Goal: Complete application form

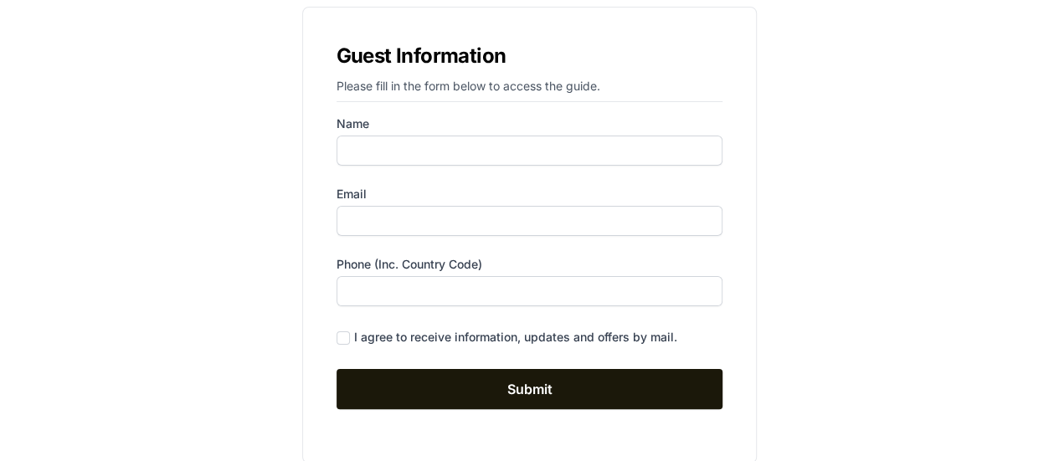
scroll to position [121, 0]
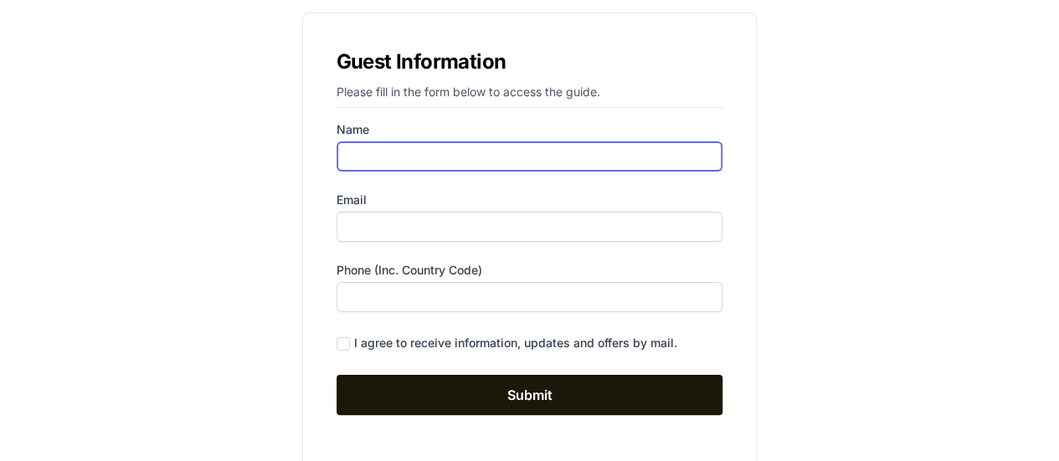
click at [517, 159] on input "Name" at bounding box center [530, 157] width 387 height 30
type input "[PERSON_NAME]"
type input "9255881482"
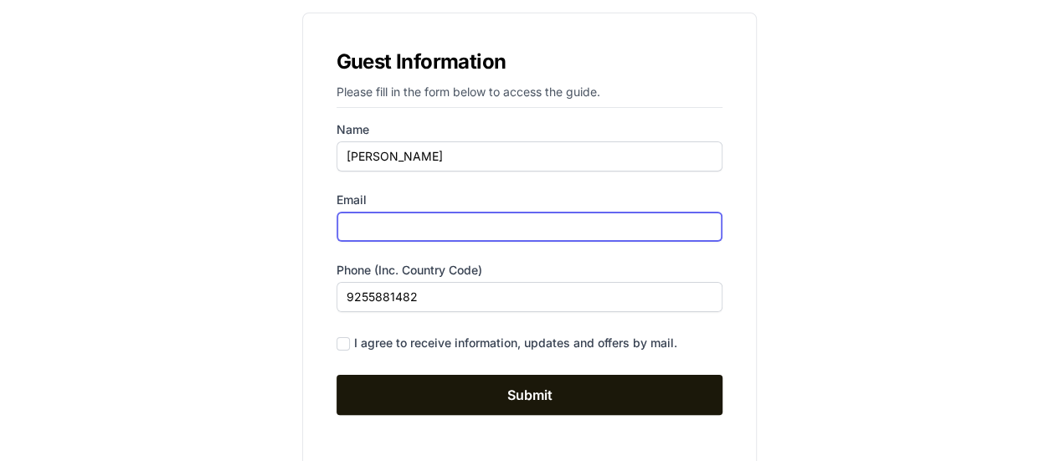
click at [401, 224] on input "Email" at bounding box center [530, 227] width 387 height 30
type input "[PERSON_NAME].[PERSON_NAME]"
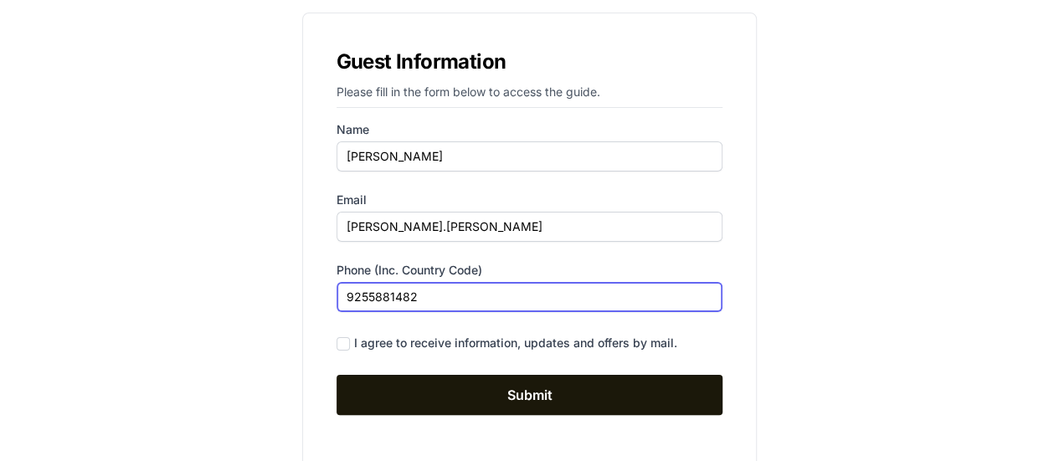
click at [365, 294] on input "9255881482" at bounding box center [530, 297] width 387 height 30
click at [347, 292] on input "925)5881482" at bounding box center [530, 297] width 387 height 30
click at [399, 297] on input "[PHONE_NUMBER]" at bounding box center [530, 297] width 387 height 30
type input "[PHONE_NUMBER]"
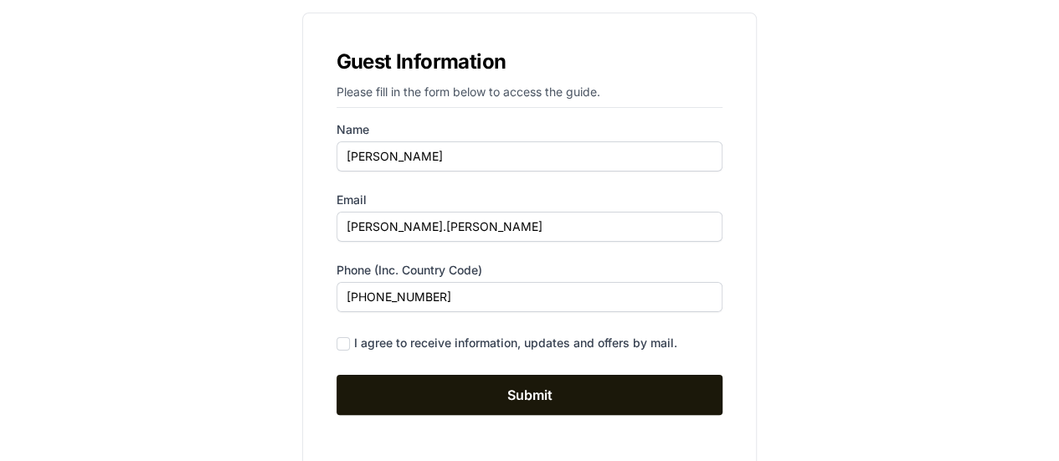
click at [810, 329] on div "Guest Information Please fill in the form below to access the guide. Name [PERS…" at bounding box center [530, 241] width 750 height 484
click at [344, 340] on input "checkbox" at bounding box center [343, 343] width 13 height 13
checkbox input "true"
click at [903, 231] on div "Guest Information Please fill in the form below to access the guide. Name [PERS…" at bounding box center [530, 241] width 750 height 484
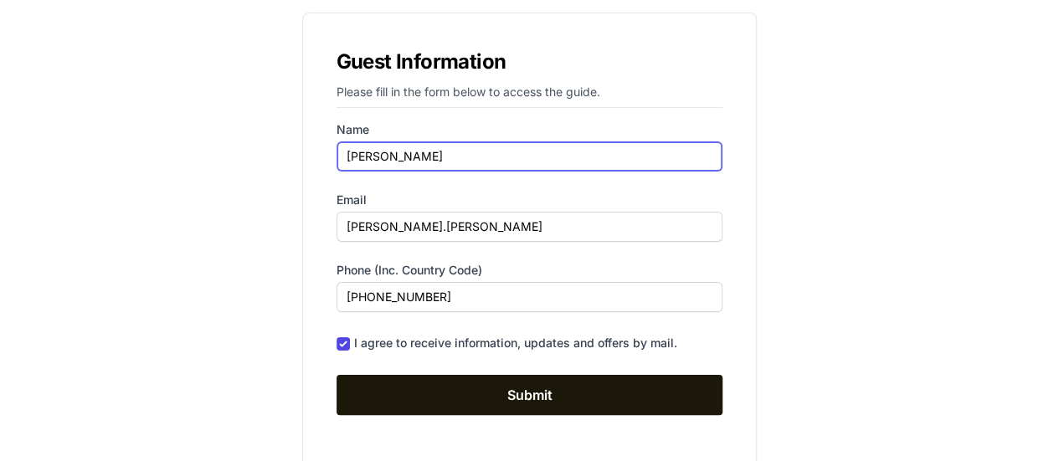
click at [467, 147] on input "[PERSON_NAME]" at bounding box center [530, 157] width 387 height 30
type input "I"
type input "[PERSON_NAME]"
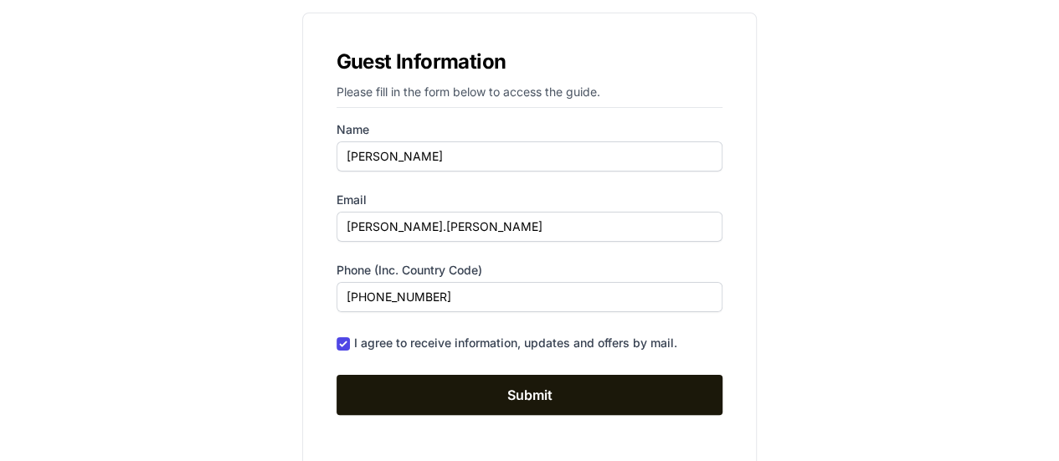
click at [854, 235] on div "Guest Information Please fill in the form below to access the guide. Name [PERS…" at bounding box center [530, 241] width 750 height 484
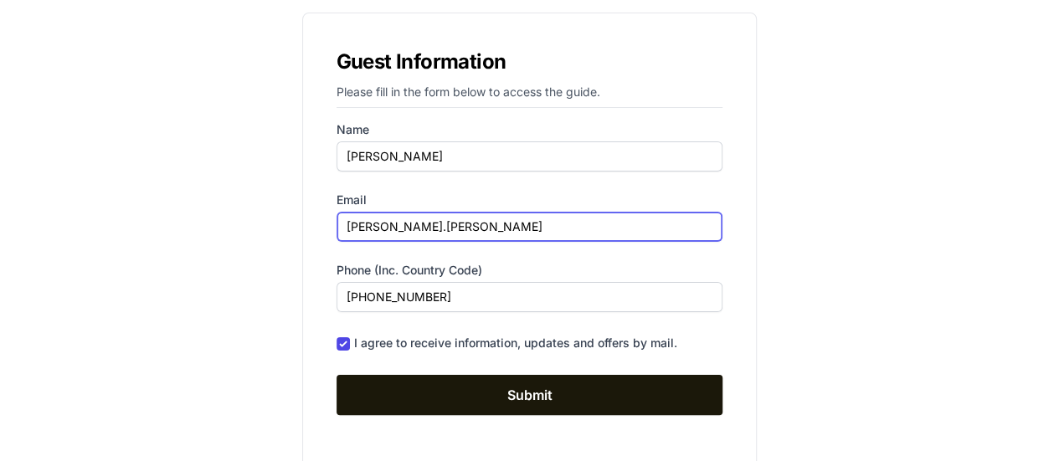
click at [440, 225] on input "[PERSON_NAME].[PERSON_NAME]" at bounding box center [530, 227] width 387 height 30
type input "[PERSON_NAME][EMAIL_ADDRESS][PERSON_NAME][DOMAIN_NAME]"
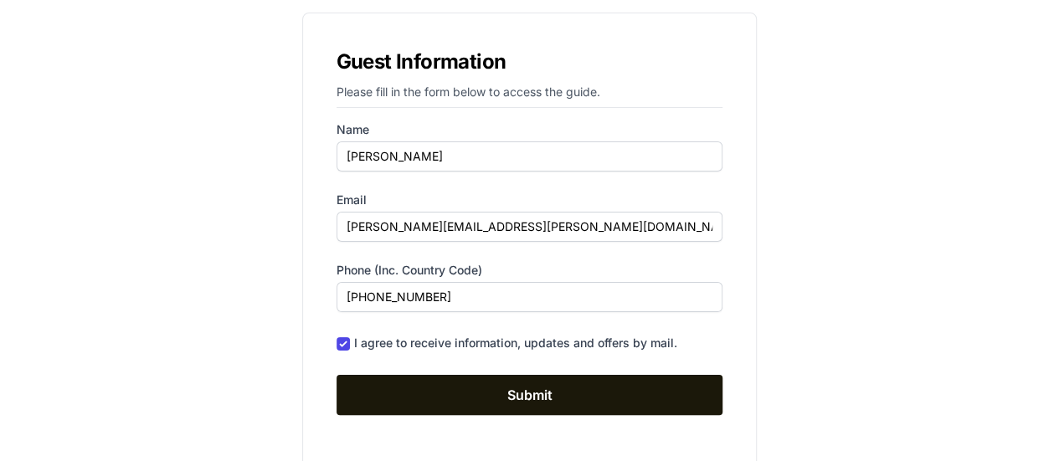
click at [898, 259] on div "Guest Information Please fill in the form below to access the guide. Name [PERS…" at bounding box center [530, 241] width 750 height 484
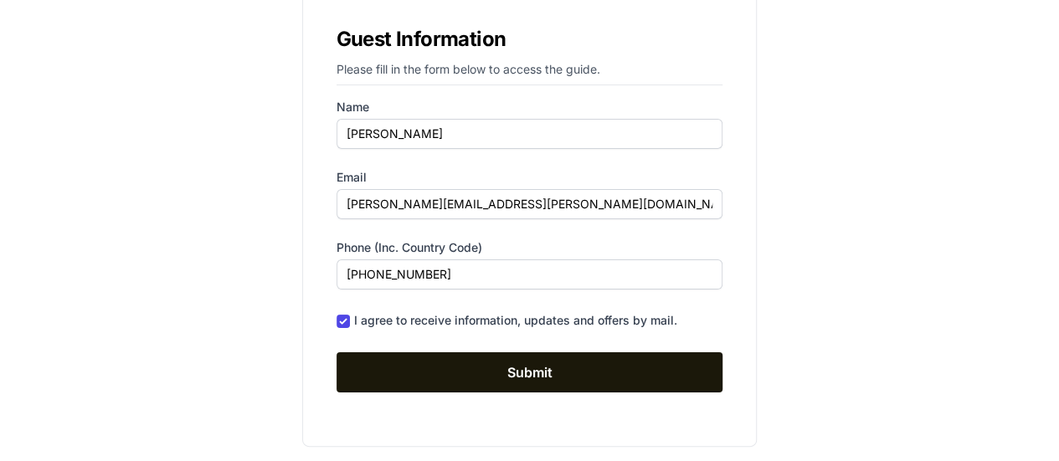
scroll to position [155, 0]
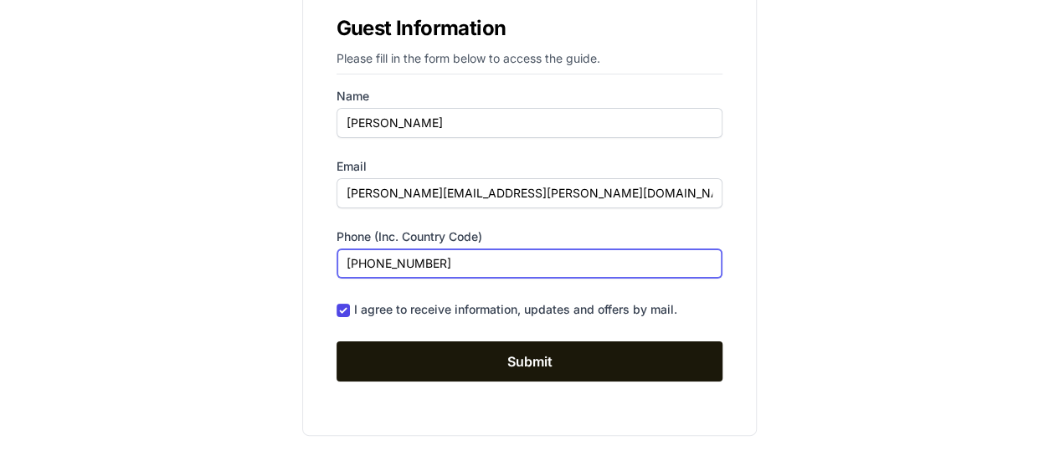
click at [373, 260] on input "[PHONE_NUMBER]" at bounding box center [530, 264] width 387 height 30
click at [375, 260] on input "[PHONE_NUMBER]" at bounding box center [530, 264] width 387 height 30
type input "[PHONE_NUMBER]"
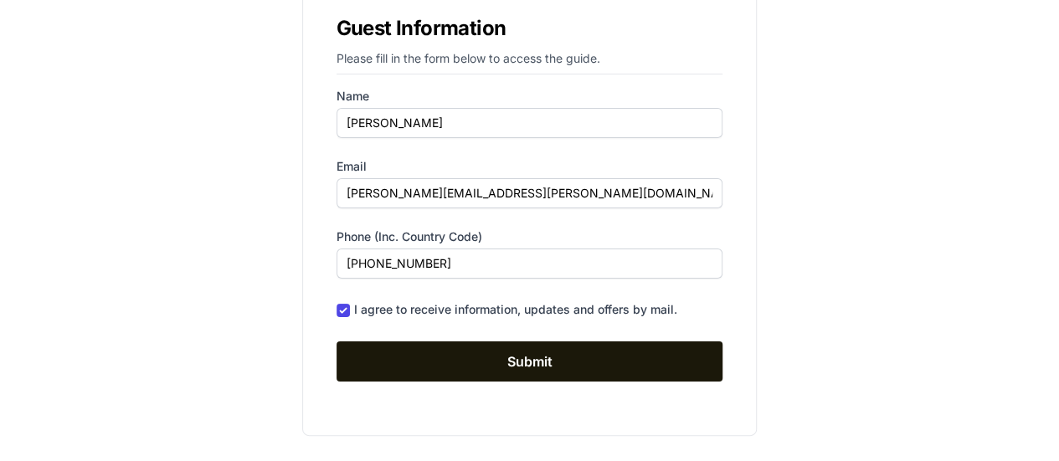
click at [808, 292] on div "Guest Information Please fill in the form below to access the guide. Name [PERS…" at bounding box center [530, 208] width 750 height 484
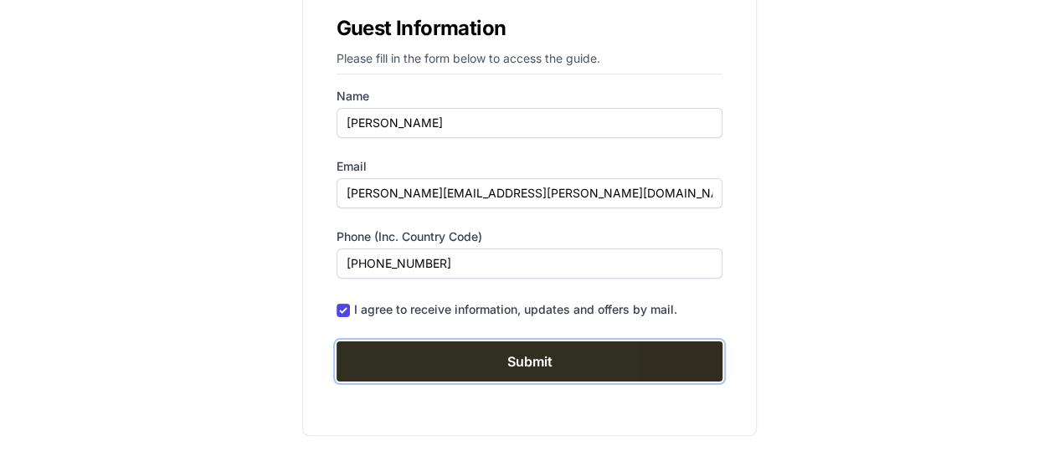
click at [546, 359] on input "Submit" at bounding box center [530, 362] width 387 height 40
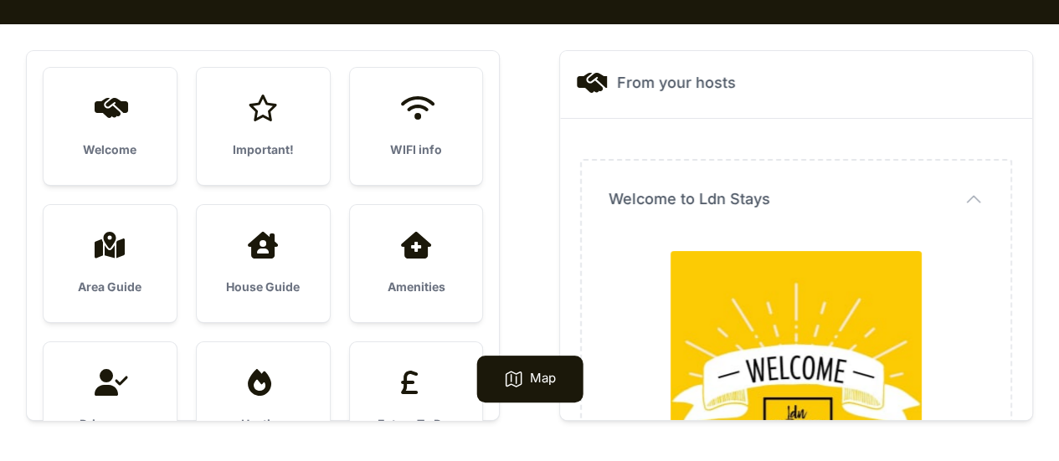
scroll to position [107, 0]
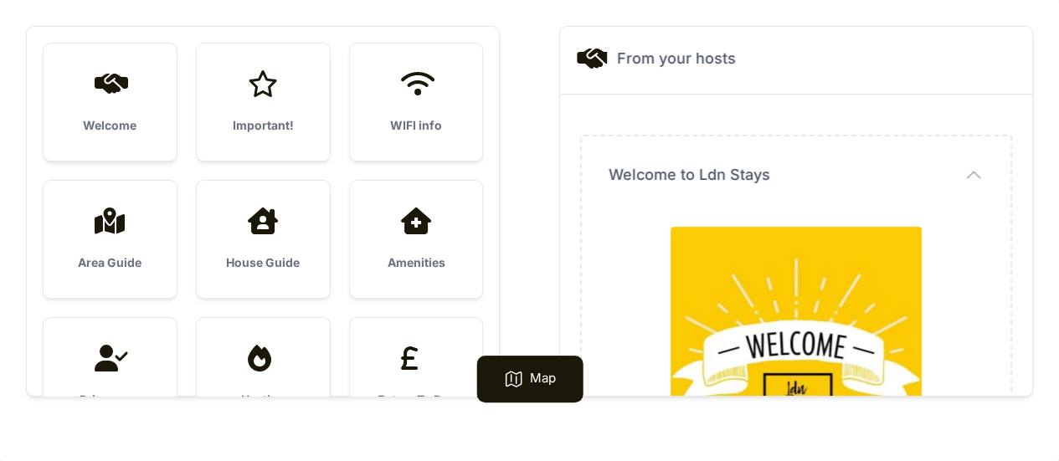
drag, startPoint x: 518, startPoint y: 142, endPoint x: 523, endPoint y: 111, distance: 30.6
click at [523, 111] on div "Welcome Important! WIFI info Area Guide House Guide" at bounding box center [530, 211] width 1006 height 369
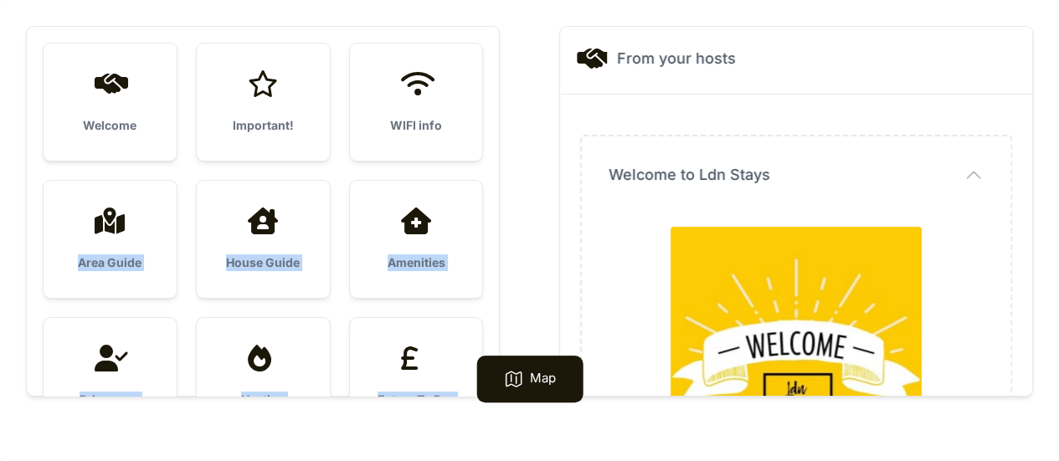
drag, startPoint x: 523, startPoint y: 111, endPoint x: 531, endPoint y: 180, distance: 69.1
click at [531, 180] on div "Welcome Important! WIFI info Area Guide House Guide" at bounding box center [530, 211] width 1006 height 369
click at [1047, 32] on div "Welcome Important! WIFI info Area Guide House Guide Amenities" at bounding box center [529, 230] width 1059 height 461
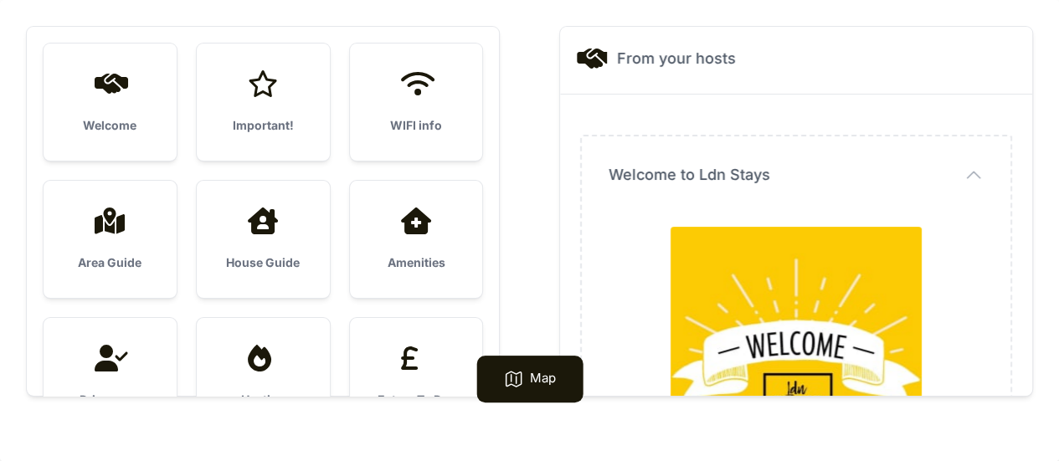
click at [970, 176] on icon "button" at bounding box center [974, 175] width 20 height 20
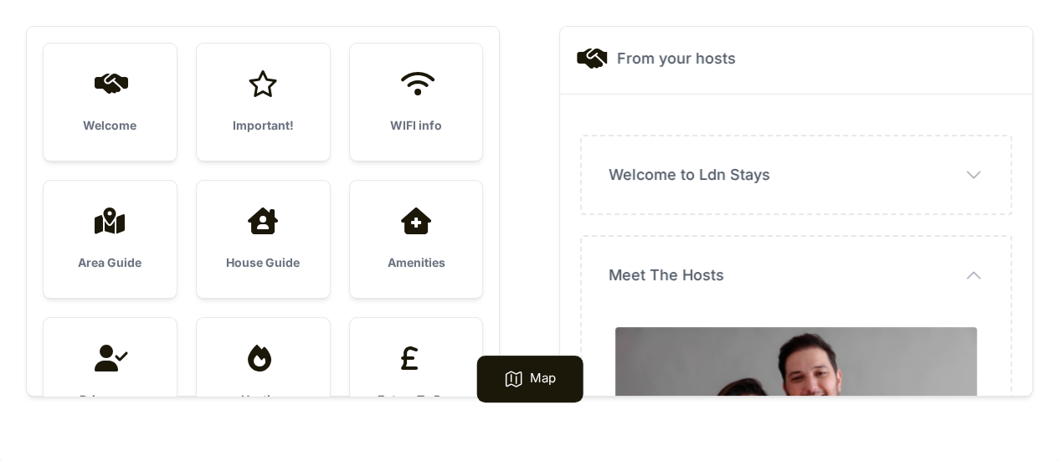
click at [501, 382] on div "Map" at bounding box center [529, 379] width 106 height 47
